Goal: Check status: Check status

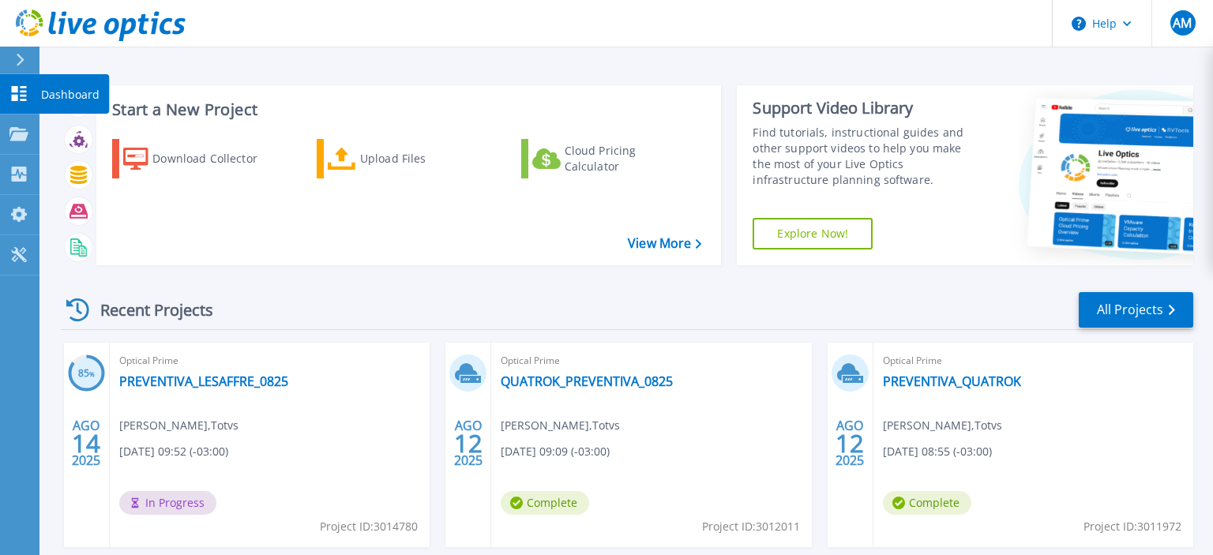
click at [57, 97] on p "Dashboard" at bounding box center [70, 94] width 58 height 41
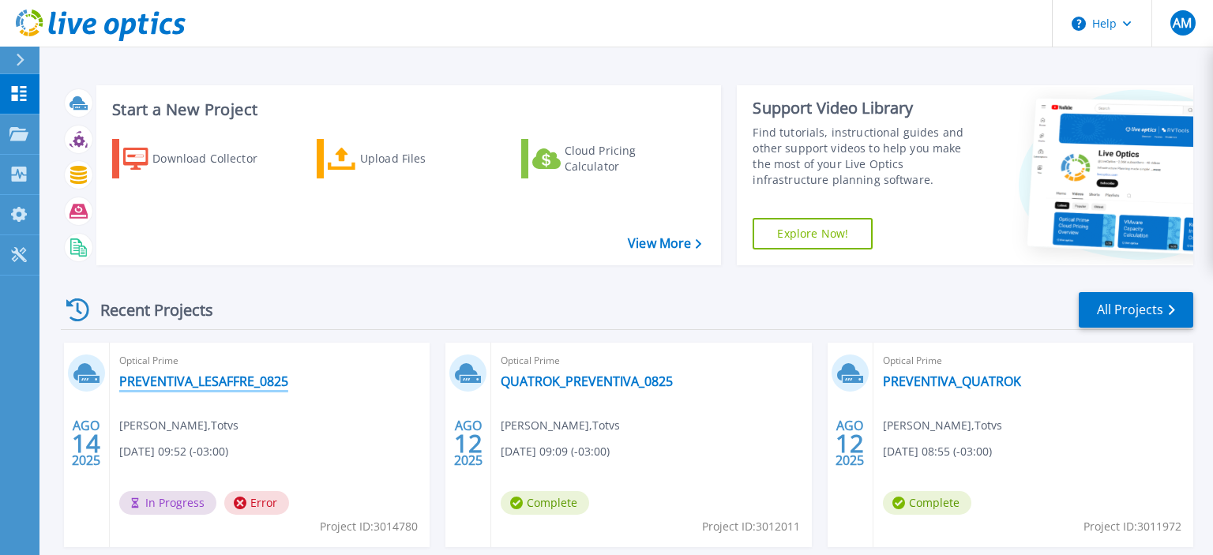
click at [190, 381] on link "PREVENTIVA_LESAFFRE_0825" at bounding box center [203, 381] width 169 height 16
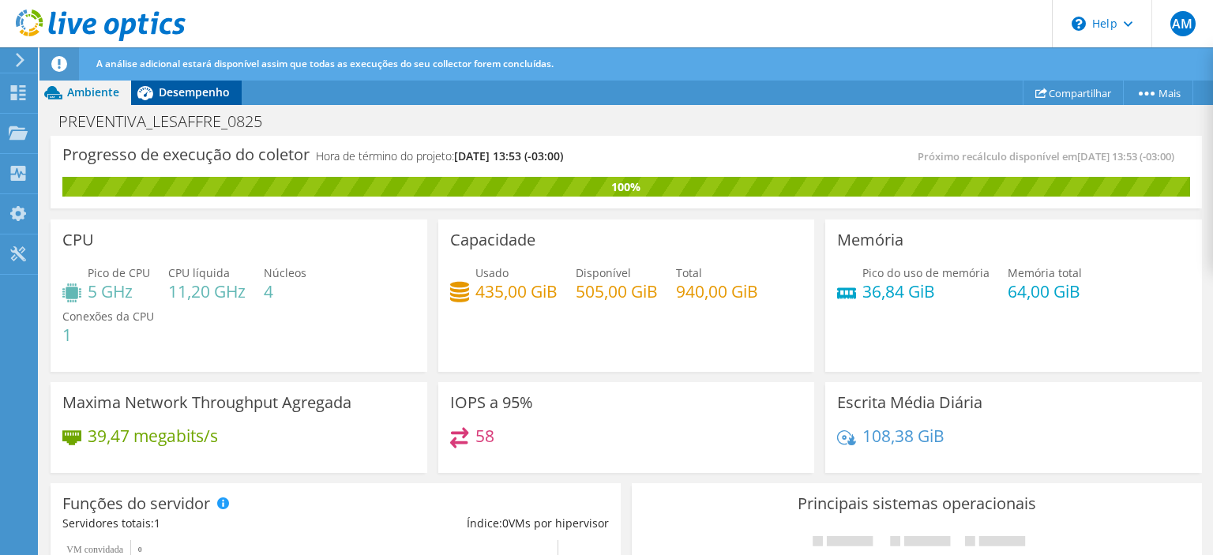
click at [185, 90] on span "Desempenho" at bounding box center [194, 91] width 71 height 15
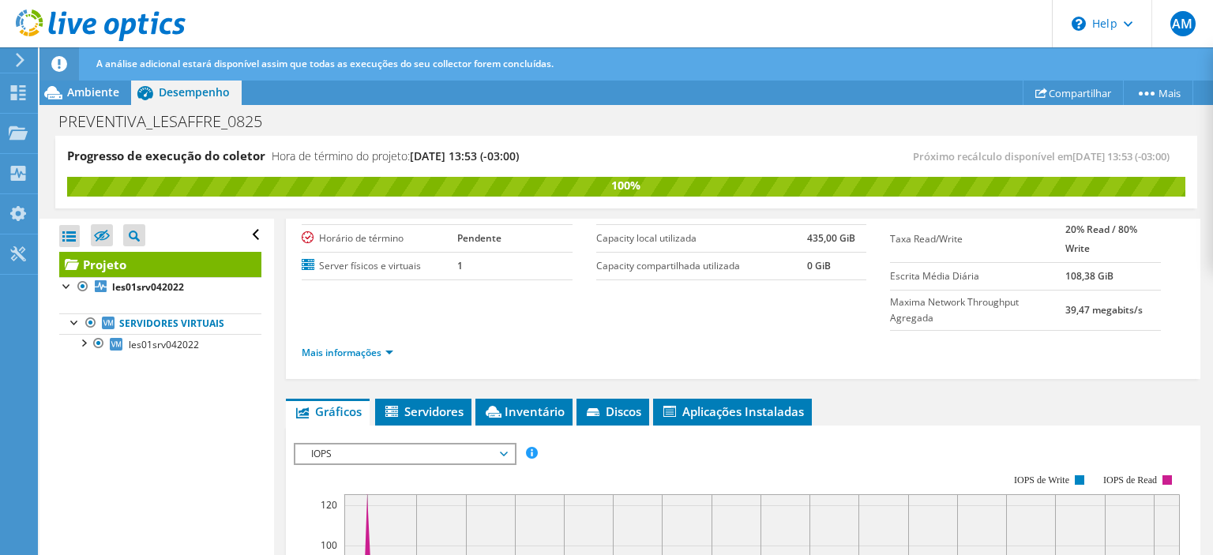
scroll to position [455, 0]
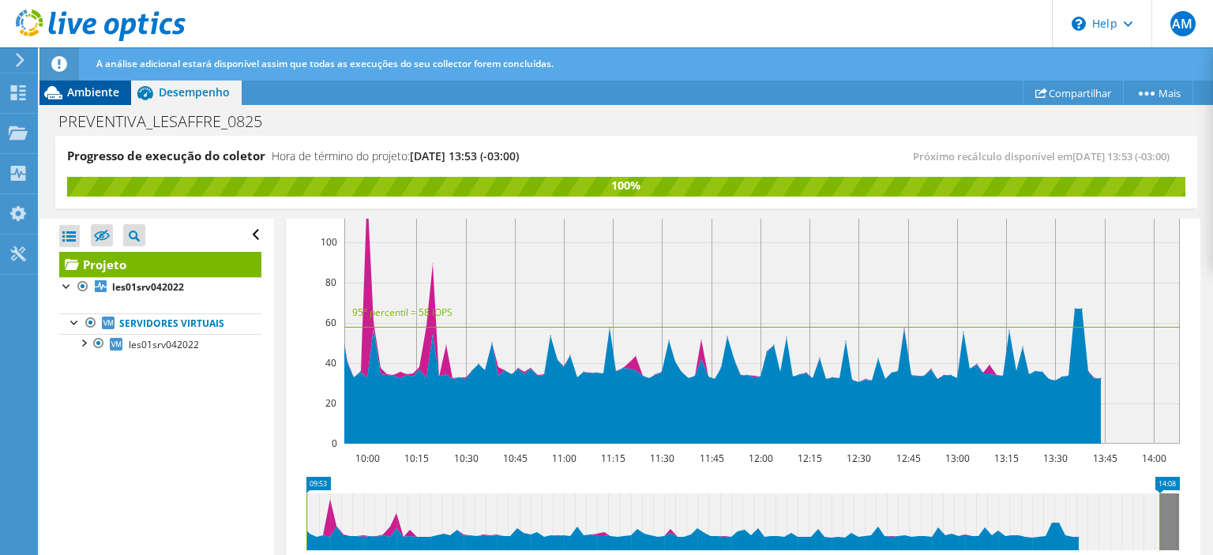
click at [81, 87] on span "Ambiente" at bounding box center [93, 91] width 52 height 15
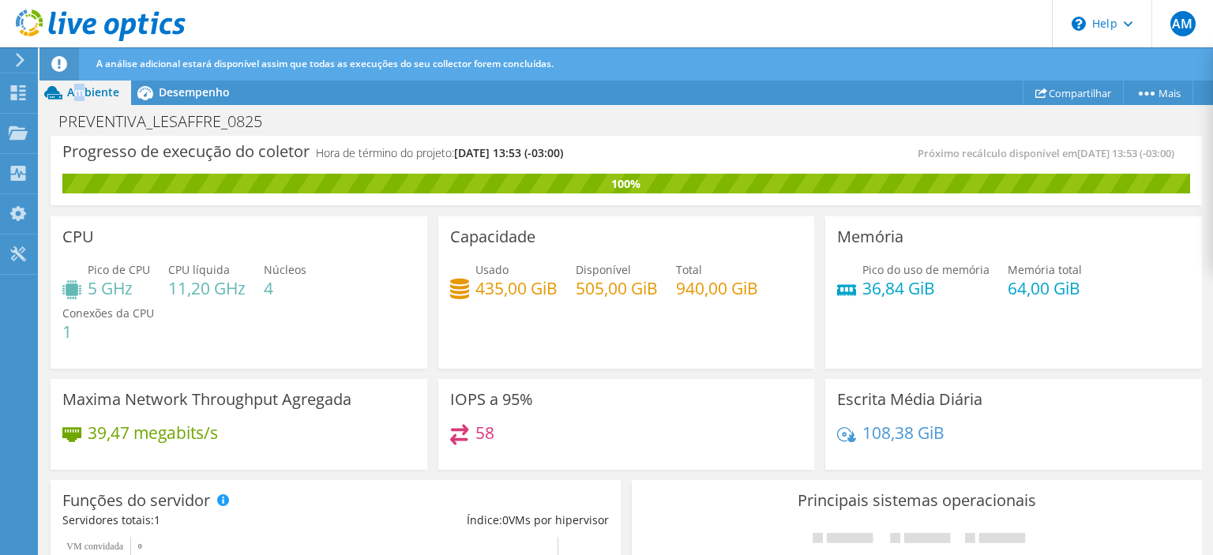
scroll to position [0, 0]
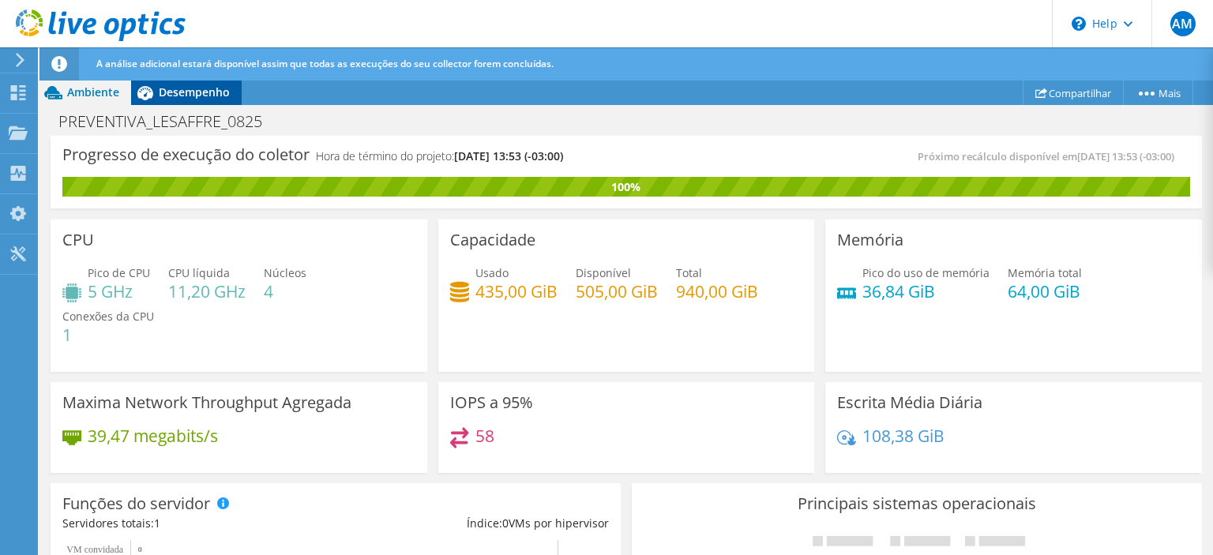
click at [197, 96] on span "Desempenho" at bounding box center [194, 91] width 71 height 15
